Goal: Information Seeking & Learning: Learn about a topic

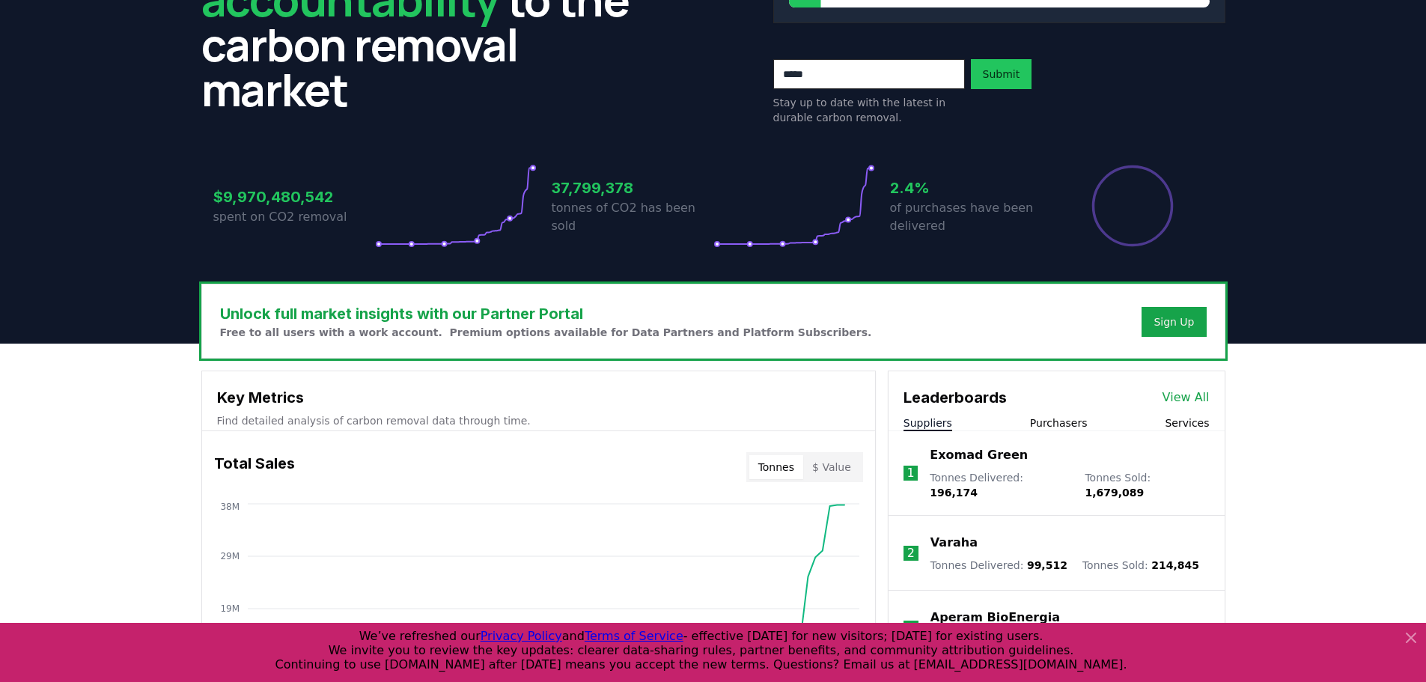
scroll to position [225, 0]
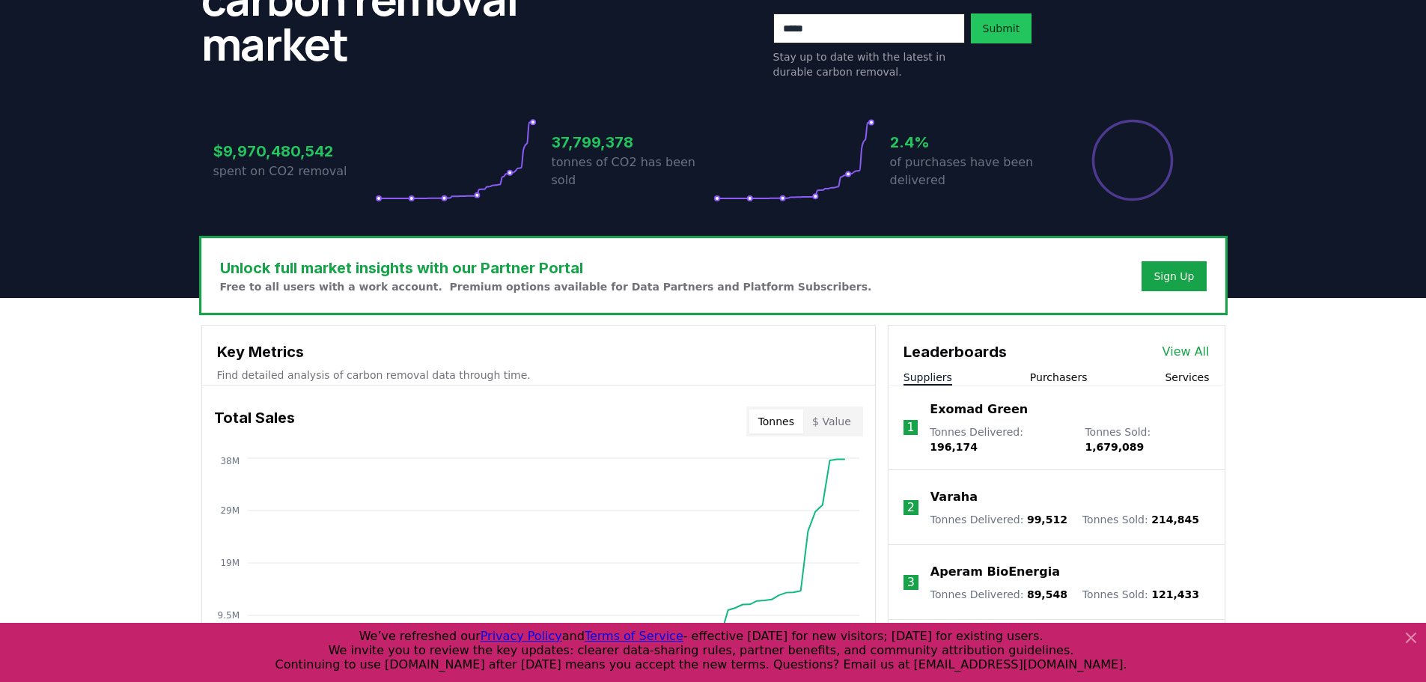
click at [840, 410] on button "$ Value" at bounding box center [831, 421] width 57 height 24
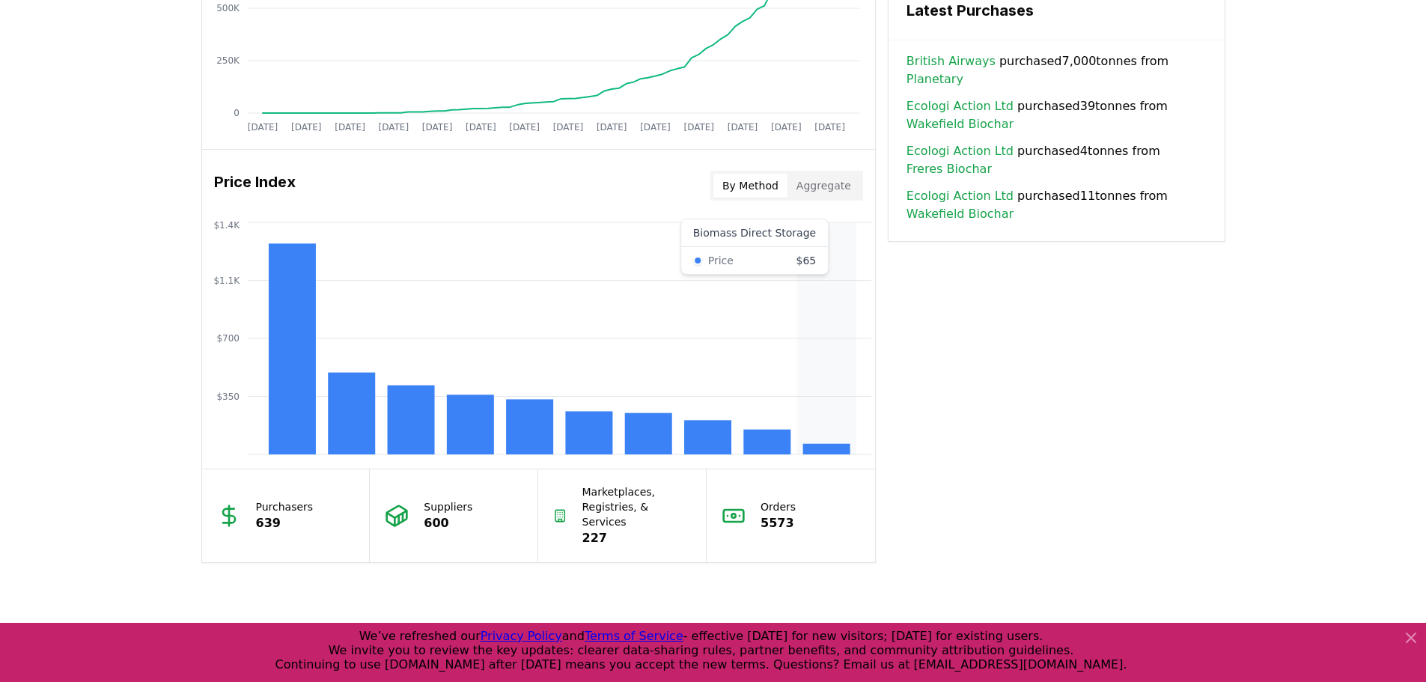
scroll to position [1123, 0]
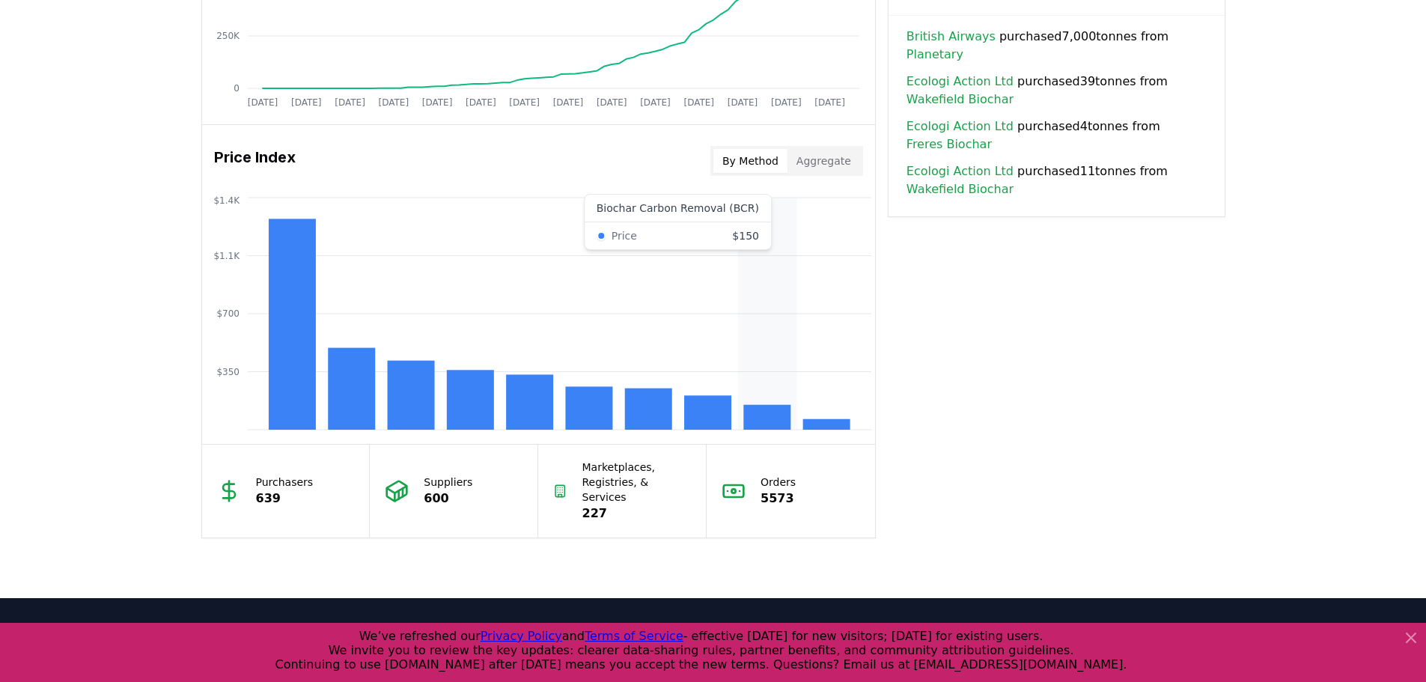
click at [782, 415] on rect at bounding box center [766, 417] width 47 height 25
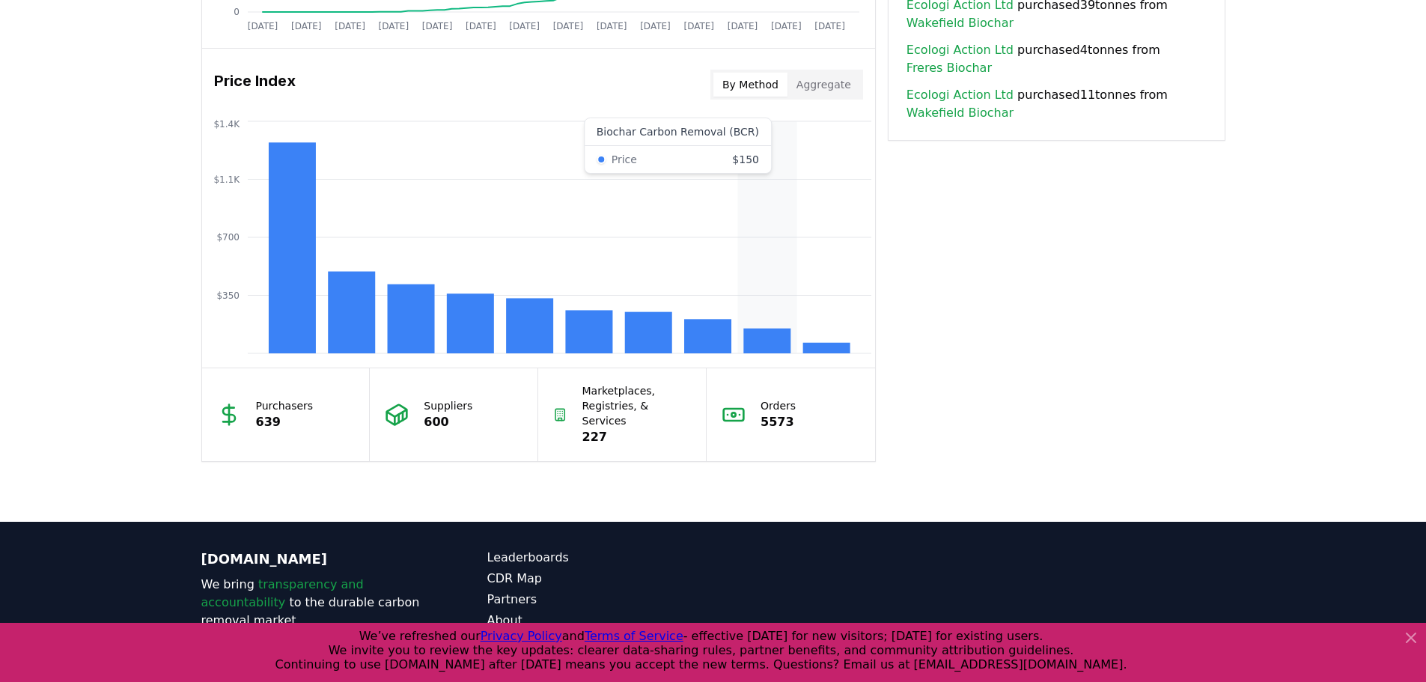
scroll to position [1263, 0]
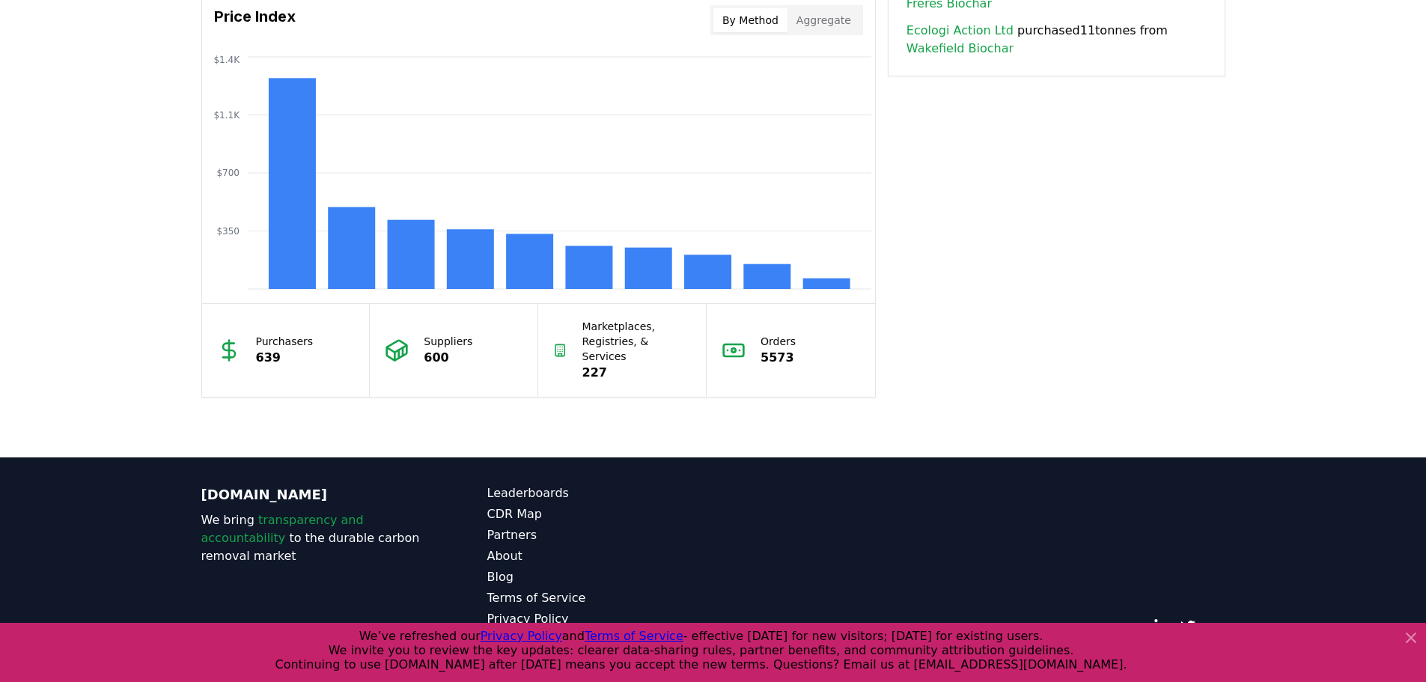
click at [439, 364] on div "Suppliers 600" at bounding box center [454, 350] width 168 height 93
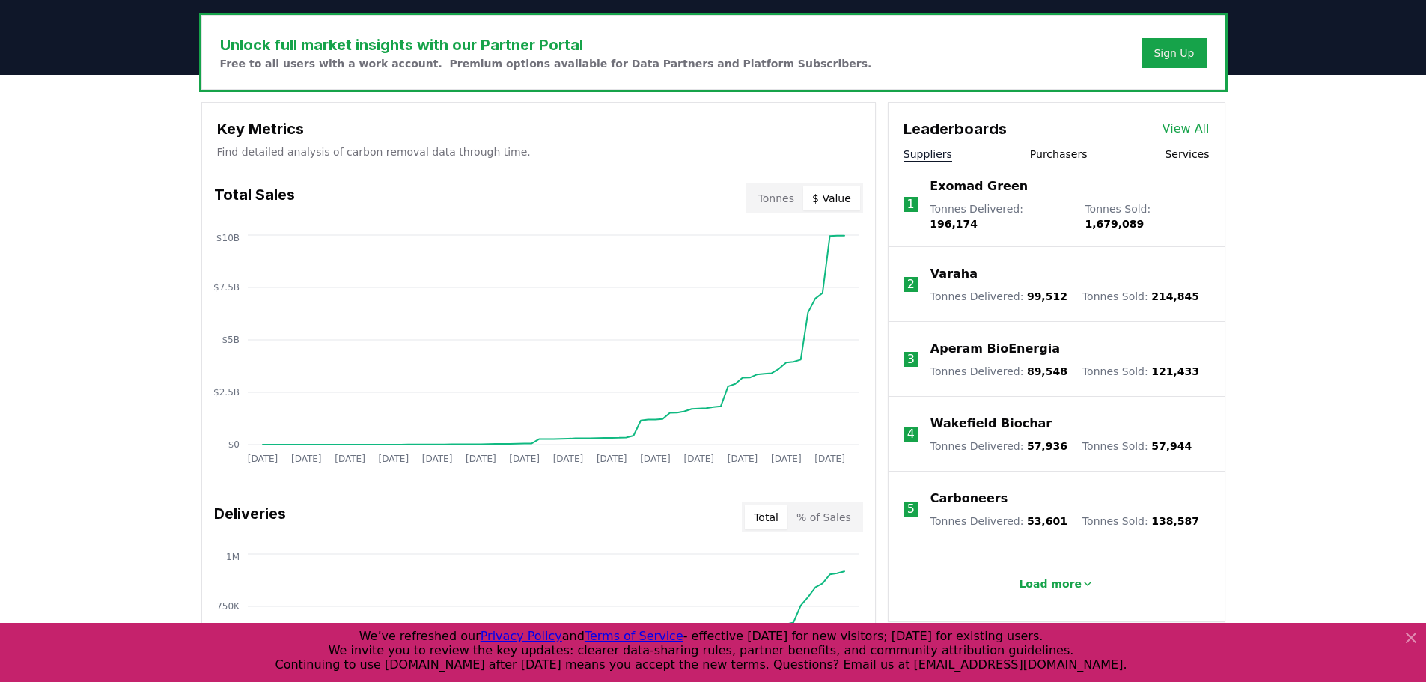
scroll to position [299, 0]
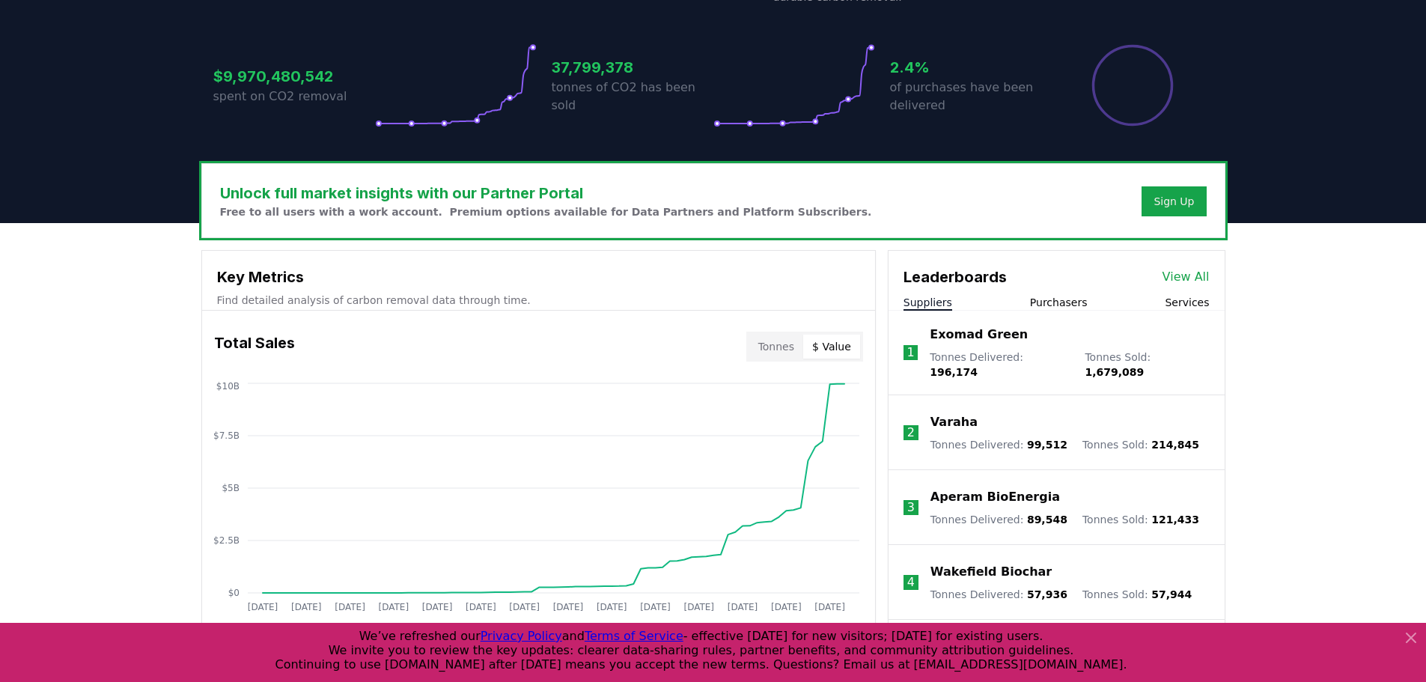
click at [1194, 274] on link "View All" at bounding box center [1185, 277] width 47 height 18
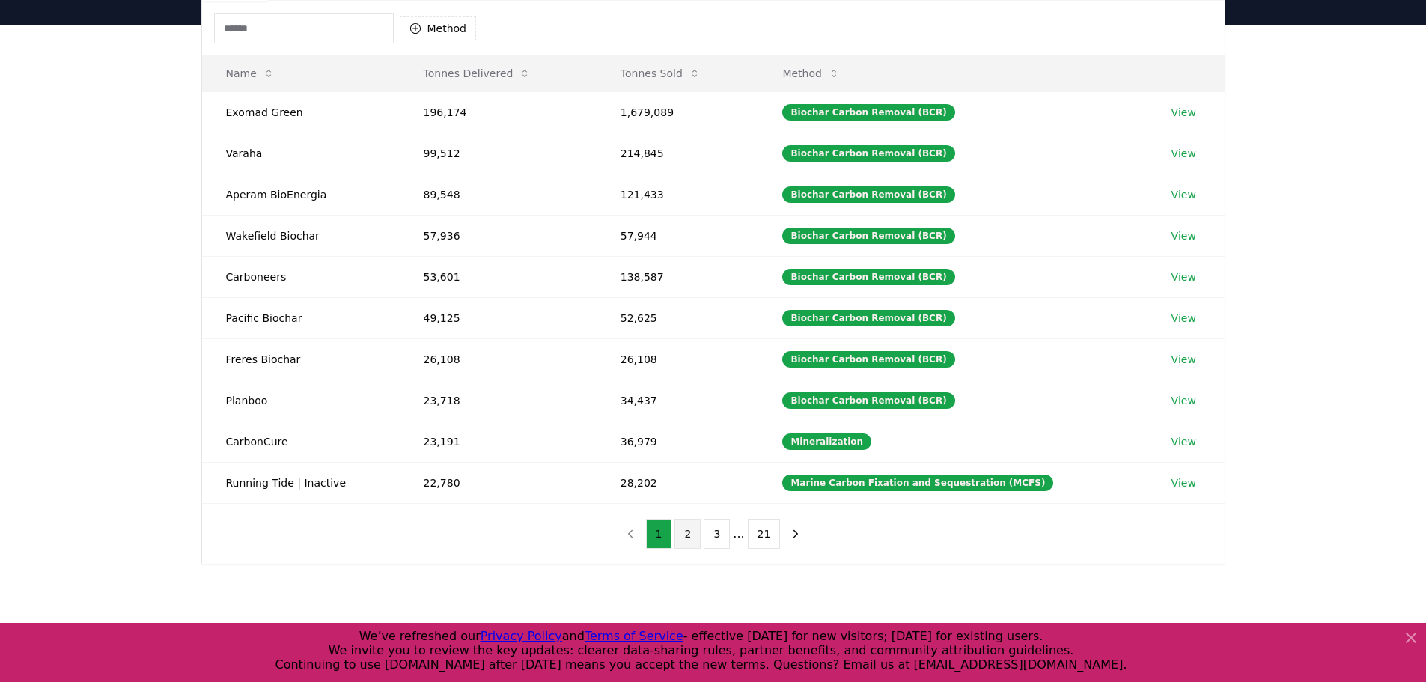
scroll to position [150, 0]
click at [365, 14] on input at bounding box center [304, 28] width 180 height 30
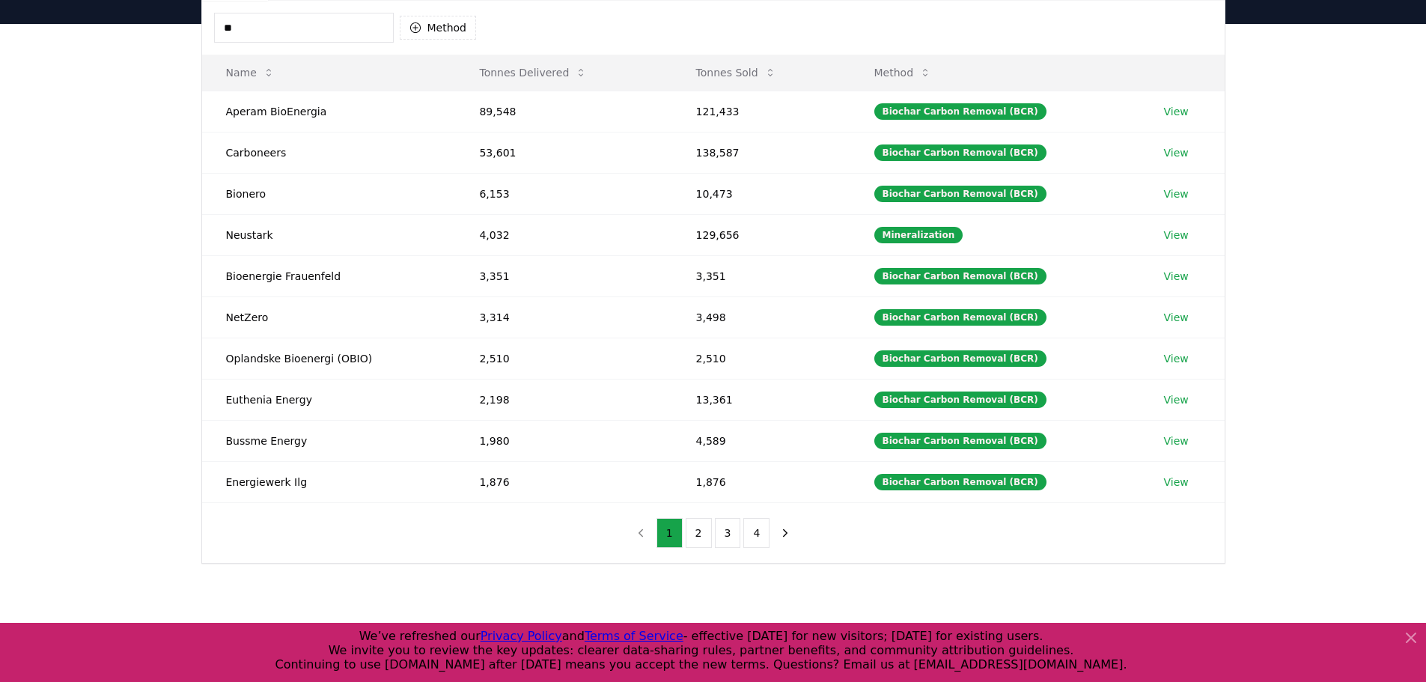
type input "*"
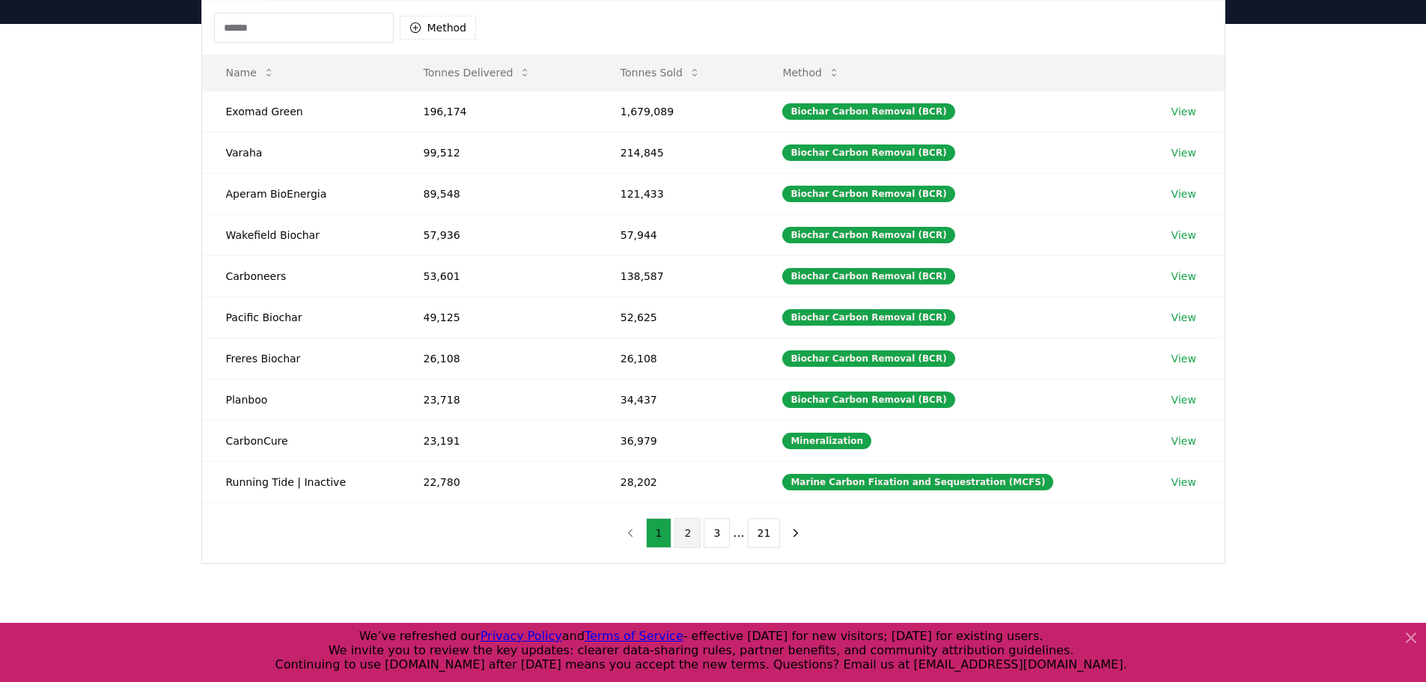
click at [699, 532] on button "2" at bounding box center [687, 533] width 26 height 30
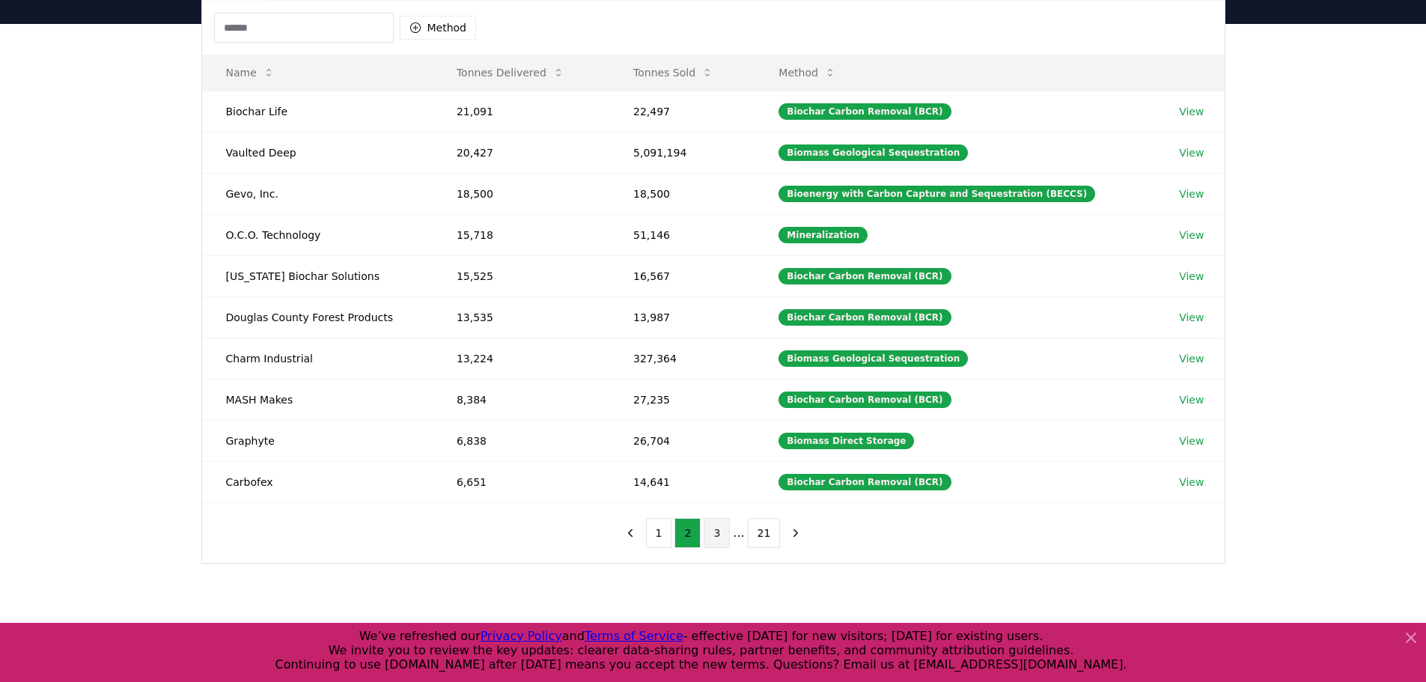
click at [722, 532] on button "3" at bounding box center [717, 533] width 26 height 30
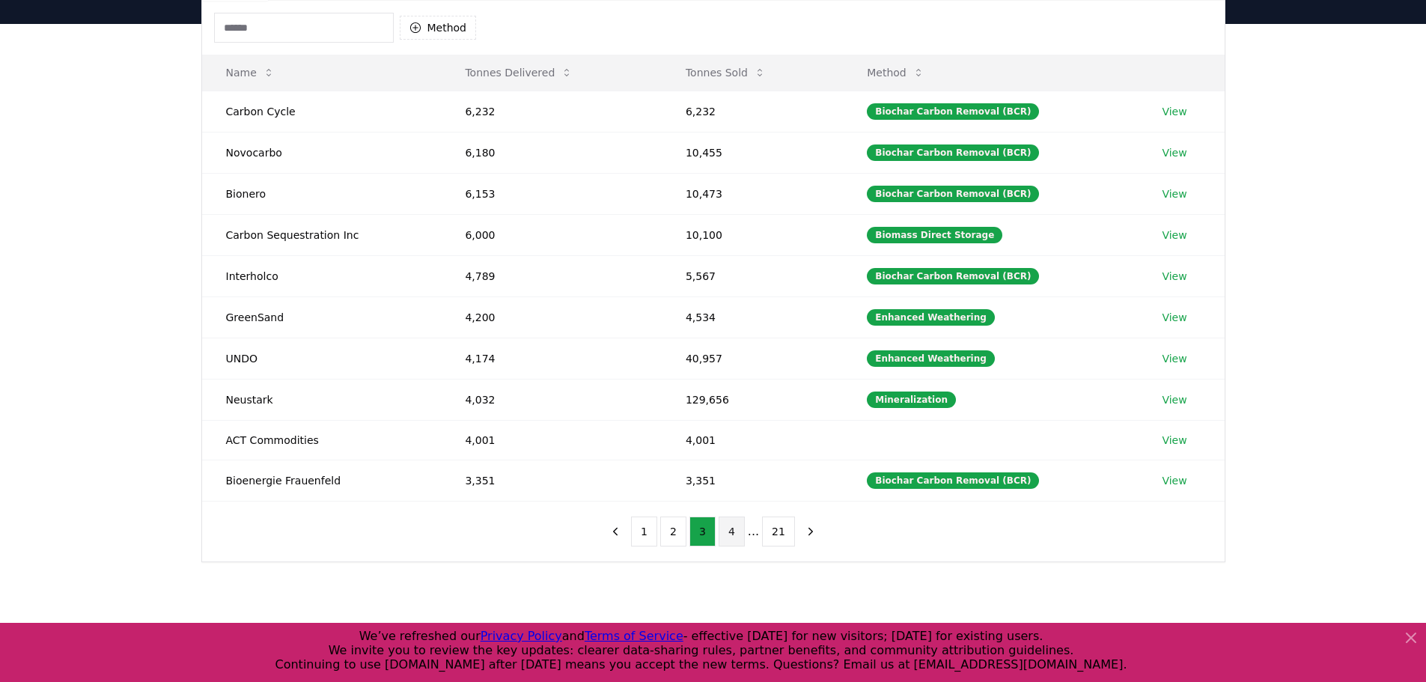
click at [741, 534] on button "4" at bounding box center [732, 531] width 26 height 30
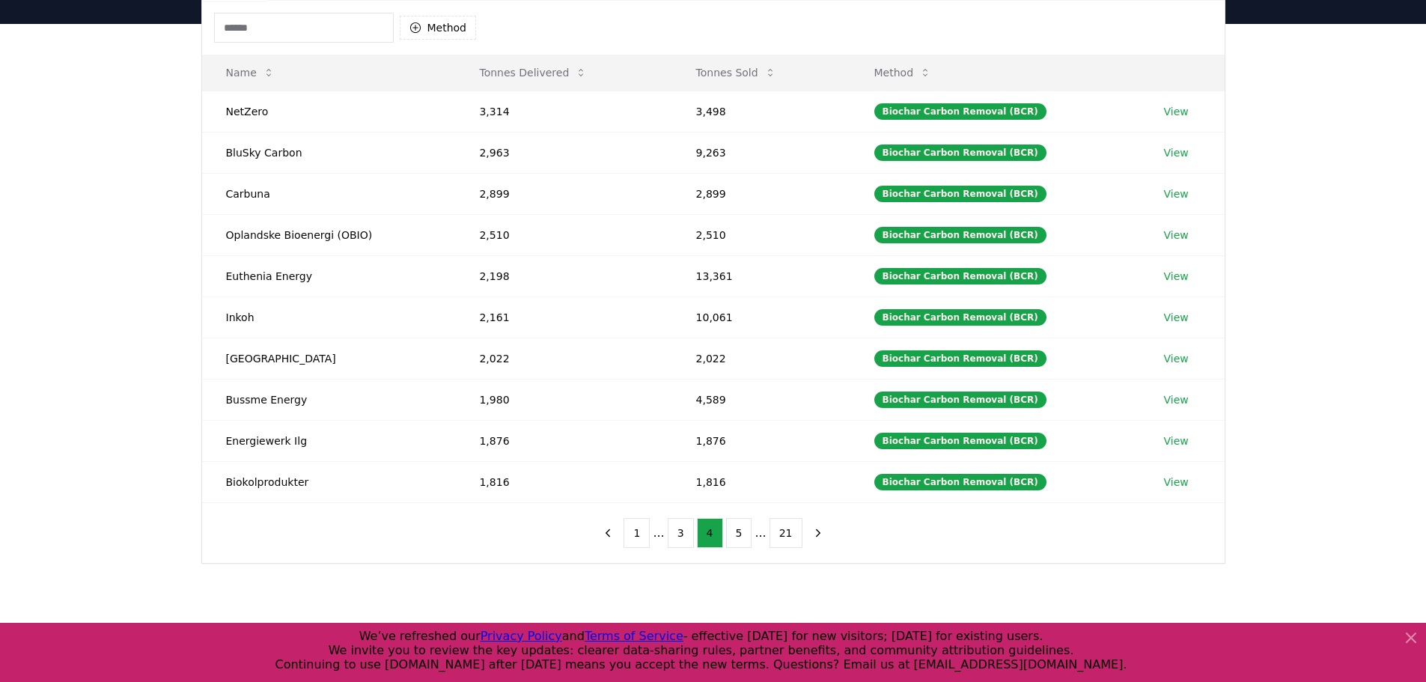
click at [284, 35] on input at bounding box center [304, 28] width 180 height 30
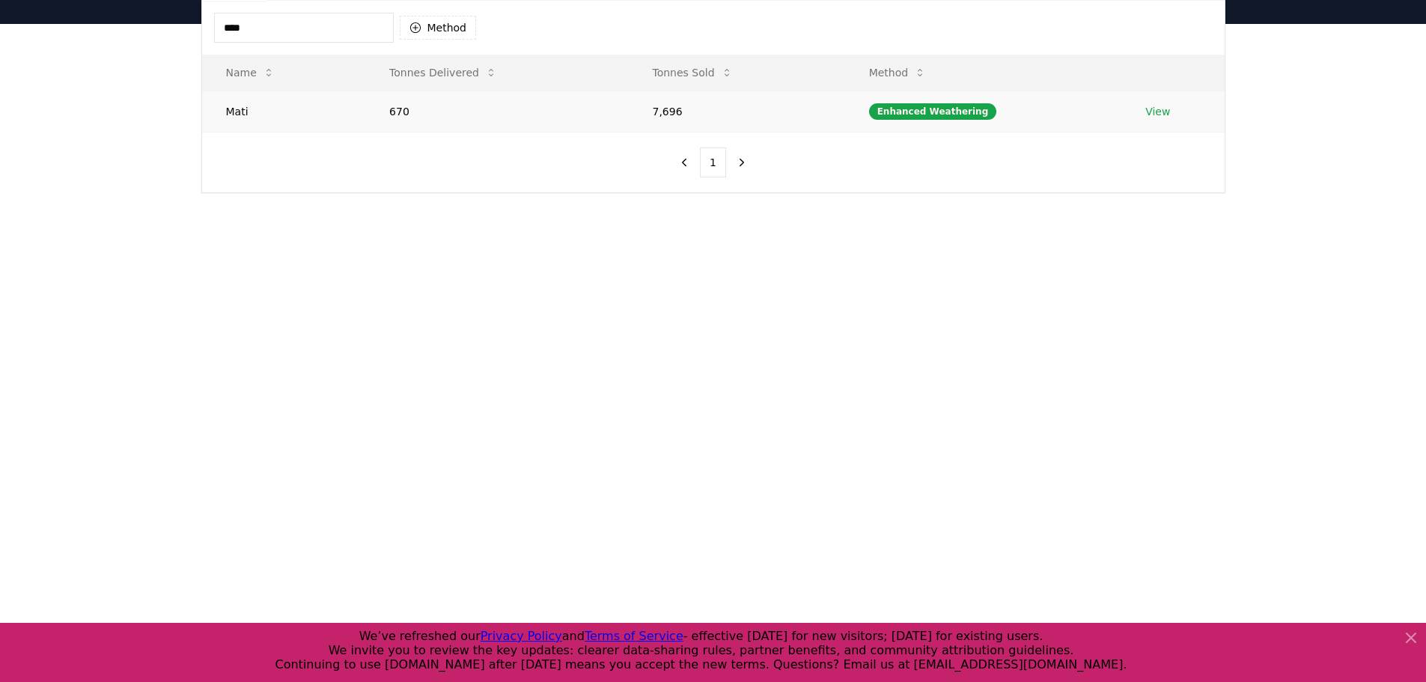
type input "****"
click at [244, 106] on td "Mati" at bounding box center [284, 111] width 164 height 41
click at [242, 112] on td "Mati" at bounding box center [284, 111] width 164 height 41
click at [242, 110] on td "Mati" at bounding box center [284, 111] width 164 height 41
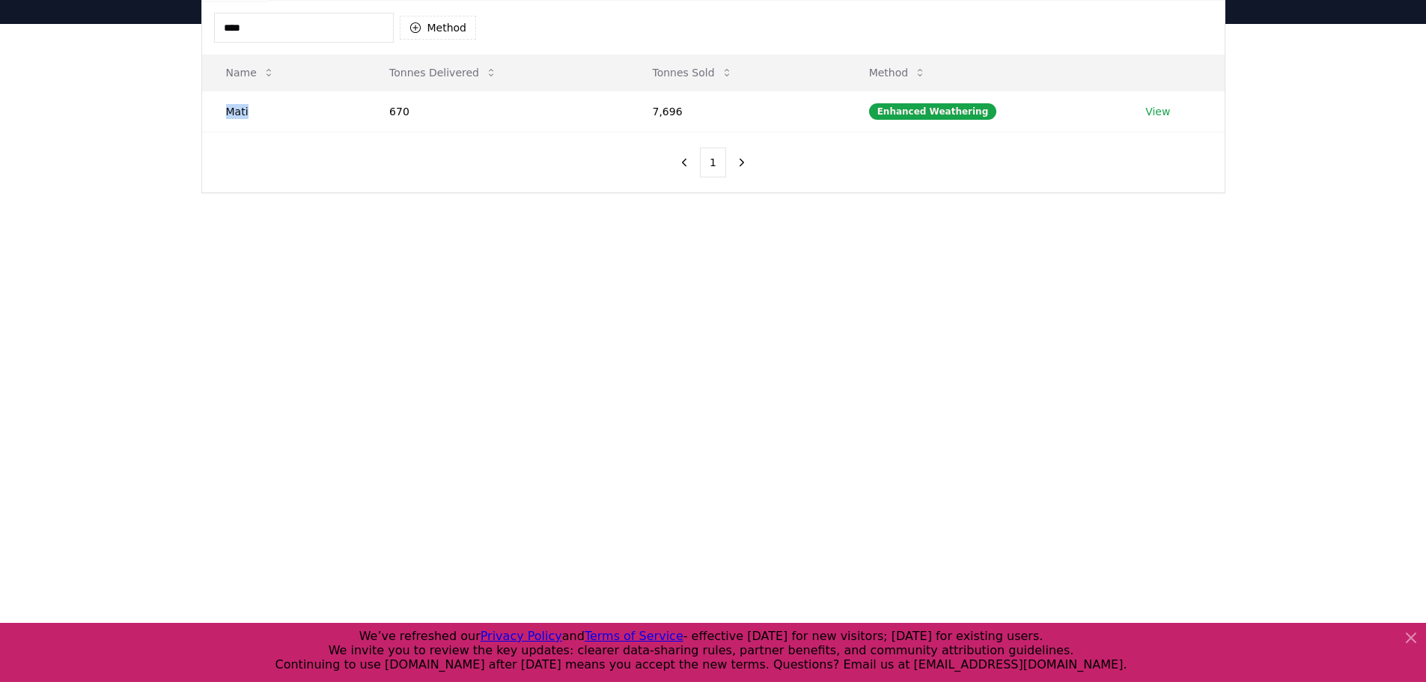
scroll to position [0, 0]
